Goal: Information Seeking & Learning: Understand process/instructions

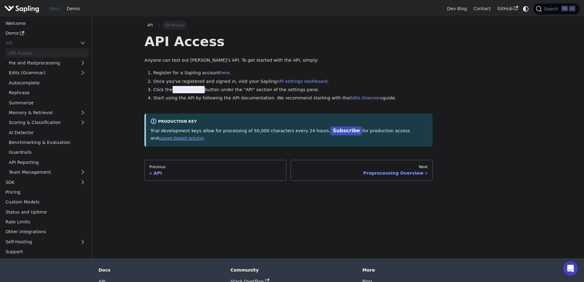
click at [325, 48] on h1 "API Access" at bounding box center [288, 41] width 288 height 17
drag, startPoint x: 143, startPoint y: 44, endPoint x: 215, endPoint y: 48, distance: 72.0
click at [215, 48] on div "API API Access API Access Anyone can test out Sapling's API. To get started wit…" at bounding box center [288, 101] width 297 height 160
click at [252, 55] on div "API Access Anyone can test out [PERSON_NAME]'s API. To get started with the API…" at bounding box center [288, 89] width 288 height 113
click at [421, 45] on h1 "API Access" at bounding box center [288, 41] width 288 height 17
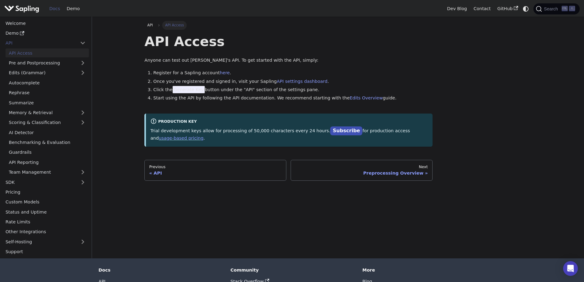
click at [357, 64] on div "API Access Anyone can test out [PERSON_NAME]'s API. To get started with the API…" at bounding box center [288, 89] width 288 height 113
click at [351, 54] on div "API Access Anyone can test out [PERSON_NAME]'s API. To get started with the API…" at bounding box center [288, 89] width 288 height 113
